Goal: Task Accomplishment & Management: Use online tool/utility

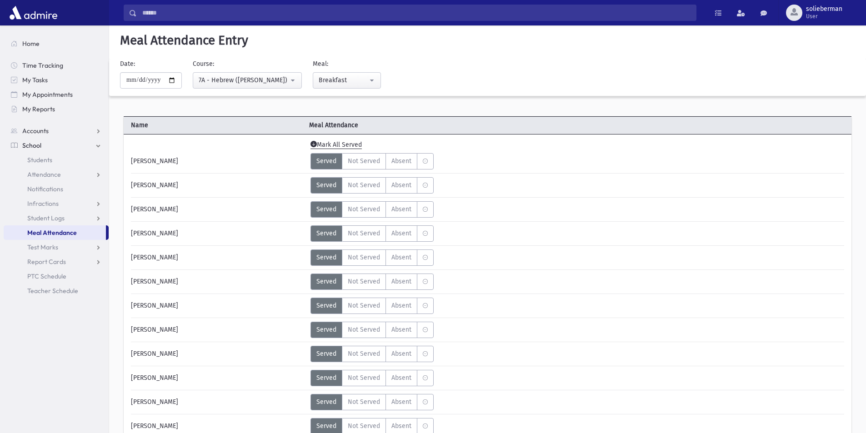
select select "****"
select select "*"
click at [85, 235] on link "Meal Attendance" at bounding box center [55, 233] width 102 height 15
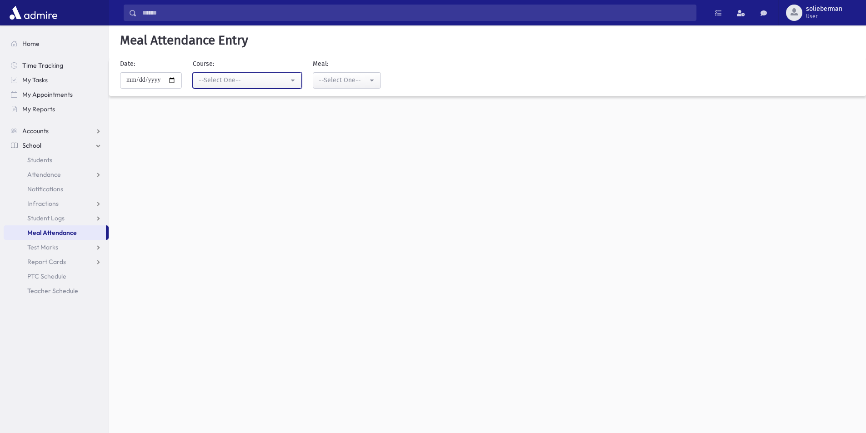
click at [232, 77] on div "--Select One--" at bounding box center [244, 80] width 90 height 10
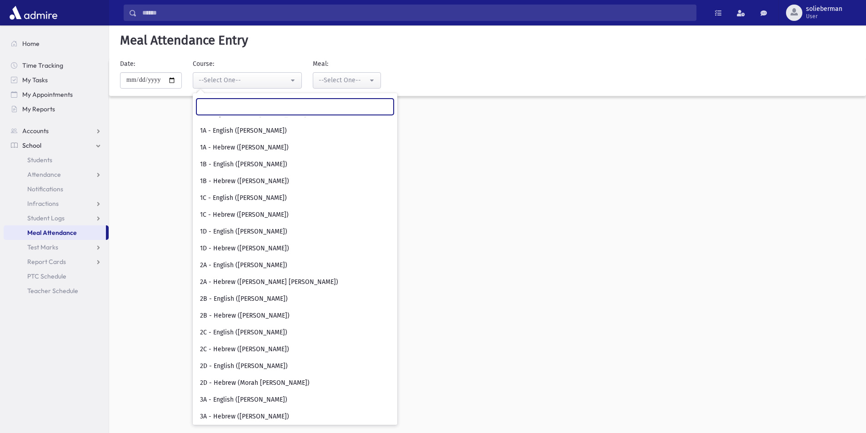
scroll to position [227, 0]
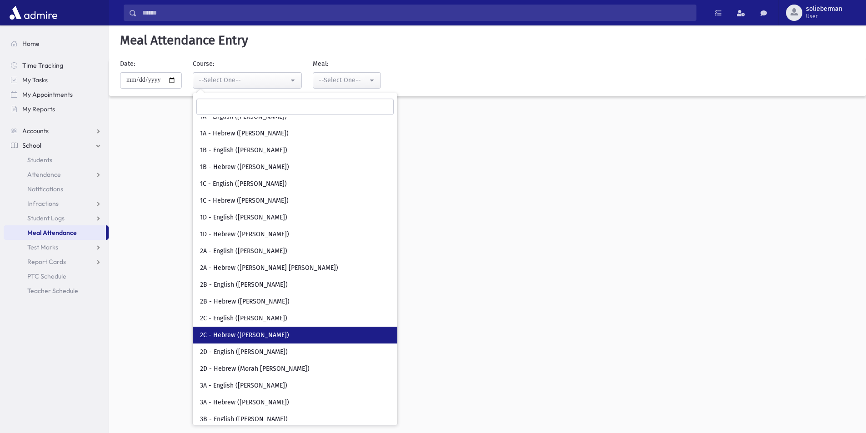
click at [265, 334] on span "2C - Hebrew ([PERSON_NAME])" at bounding box center [244, 335] width 89 height 9
select select "****"
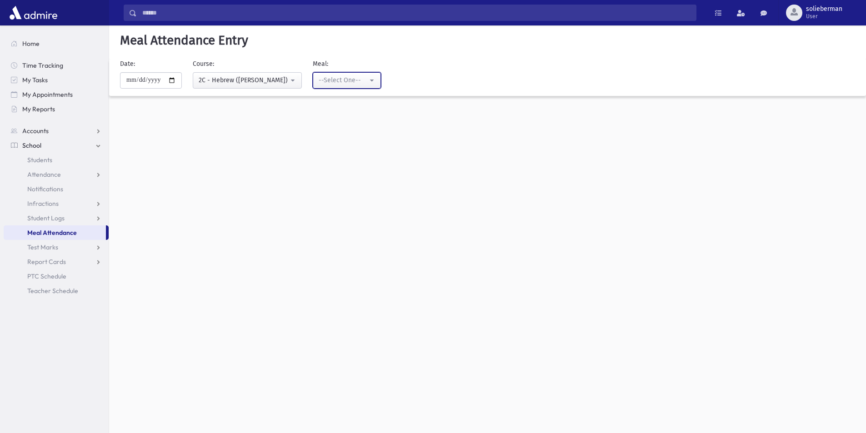
click at [339, 81] on div "--Select One--" at bounding box center [343, 80] width 49 height 10
click at [348, 159] on span "Breakfast" at bounding box center [334, 159] width 28 height 9
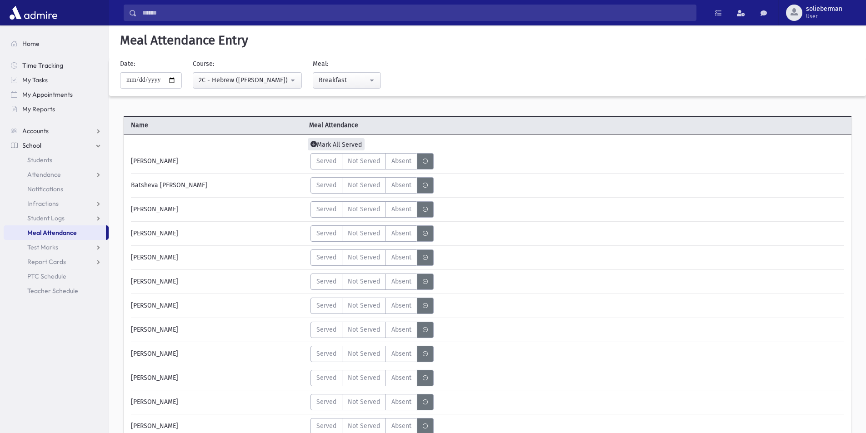
click at [344, 147] on span "Mark All Served" at bounding box center [336, 144] width 57 height 12
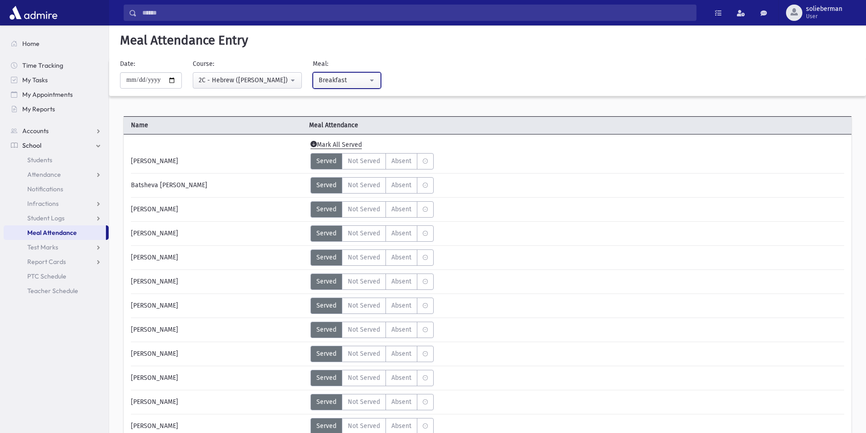
click at [354, 77] on div "Breakfast" at bounding box center [343, 80] width 49 height 10
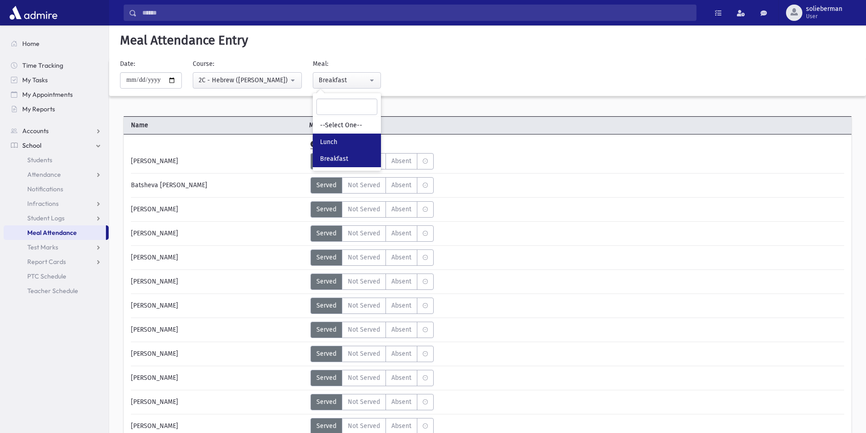
click at [358, 142] on link "Lunch" at bounding box center [347, 142] width 68 height 17
select select "*"
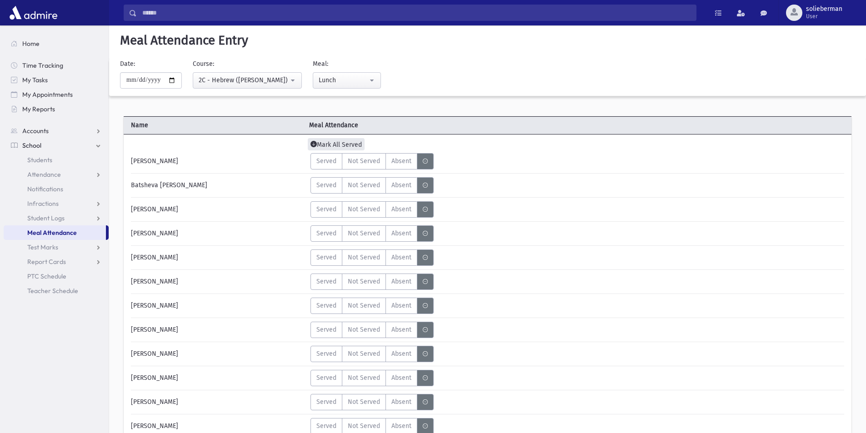
click at [354, 141] on span "Mark All Served" at bounding box center [336, 144] width 57 height 12
